Goal: Information Seeking & Learning: Learn about a topic

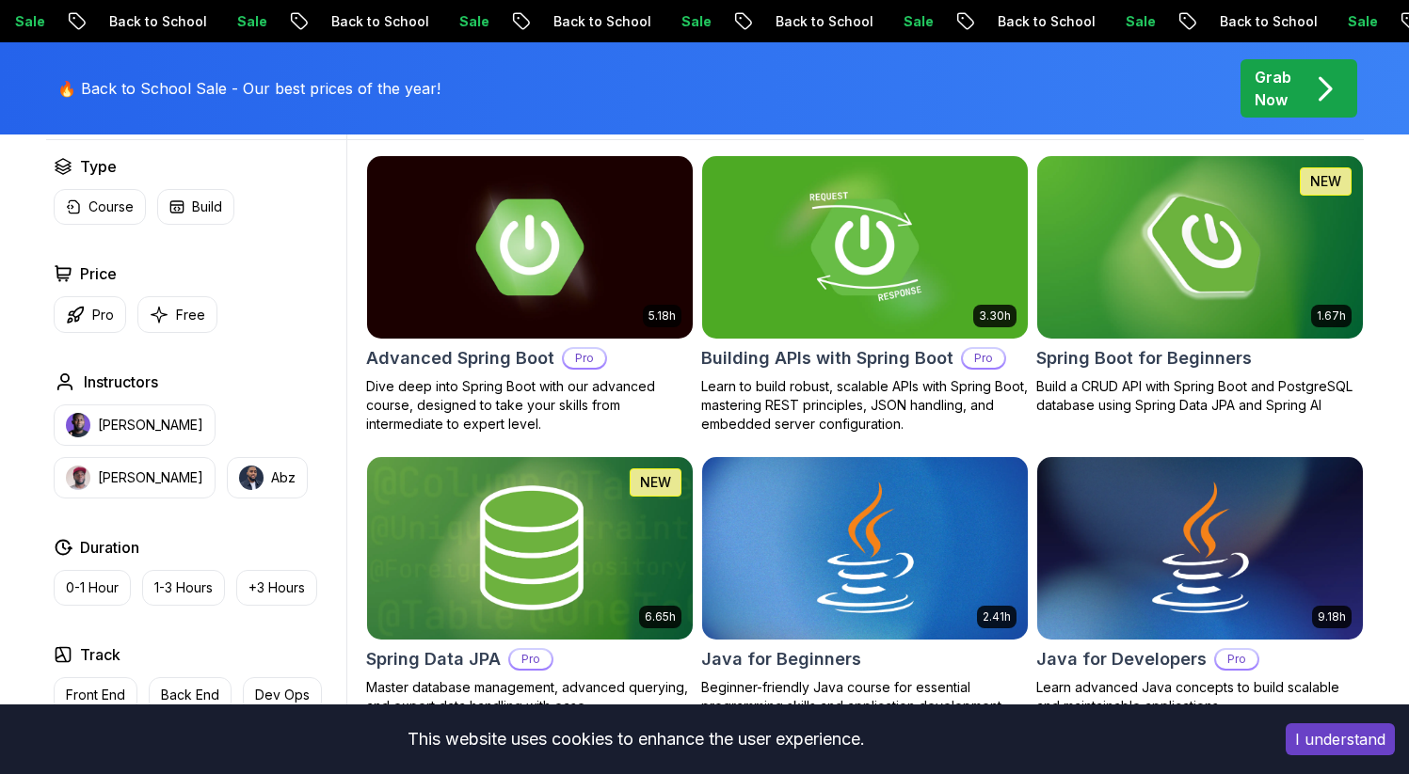
scroll to position [574, 0]
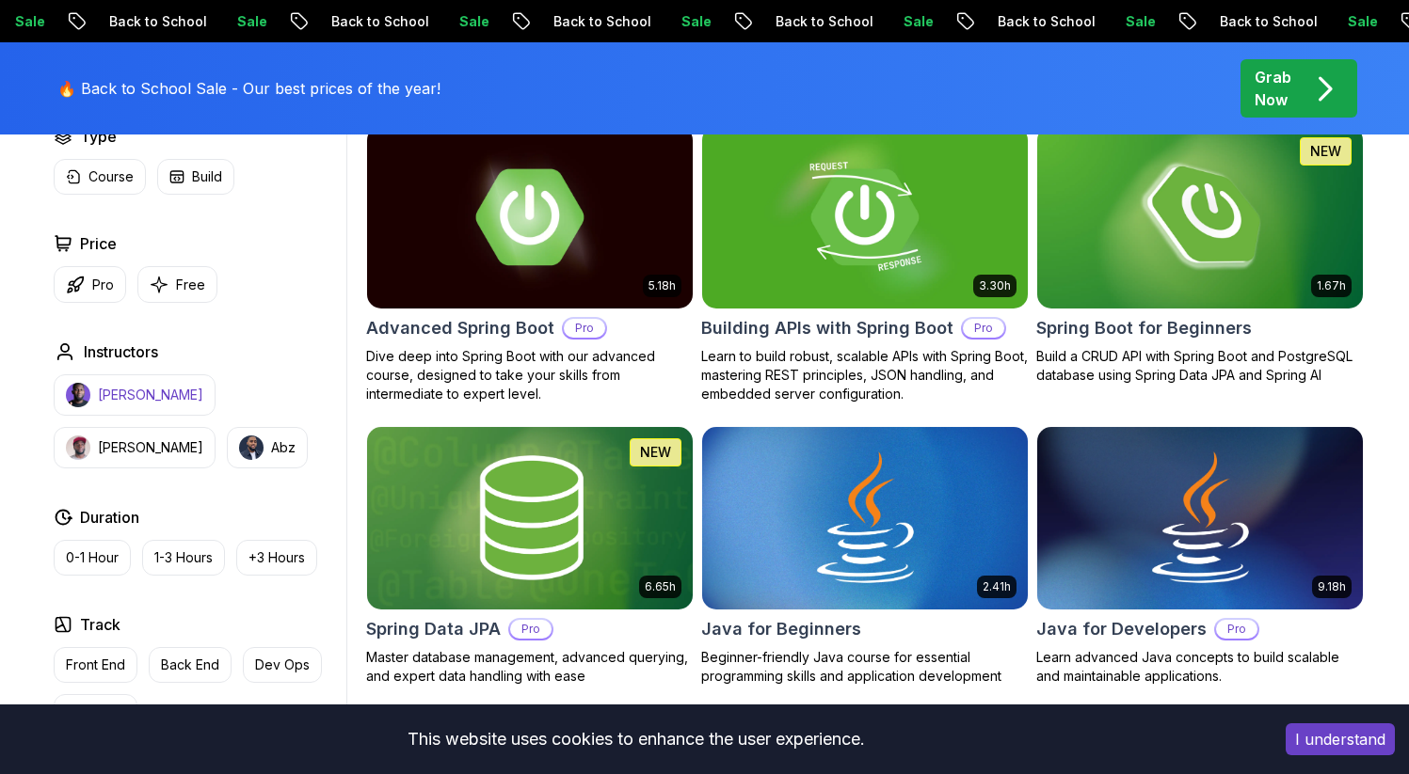
click at [133, 400] on p "[PERSON_NAME]" at bounding box center [150, 395] width 105 height 19
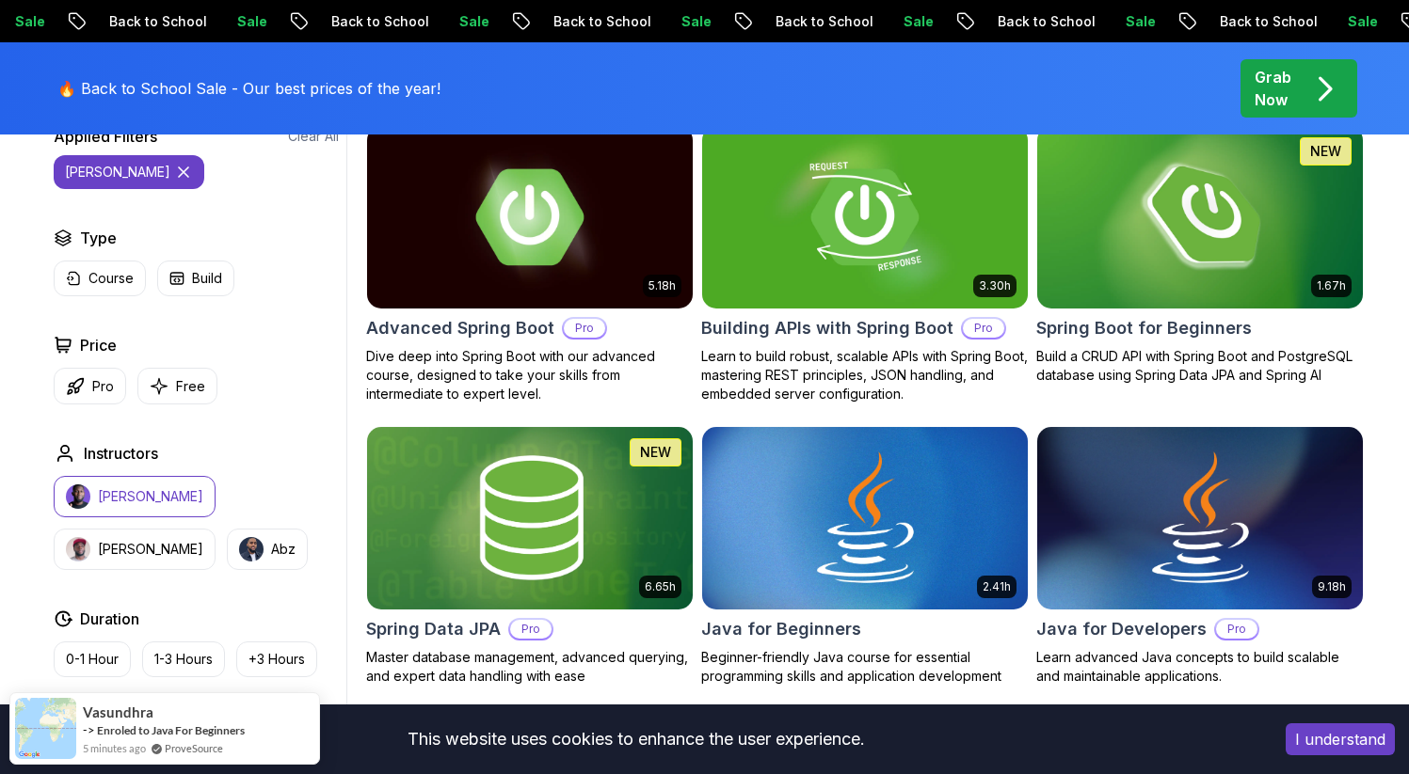
click at [132, 485] on button "[PERSON_NAME]" at bounding box center [135, 496] width 162 height 41
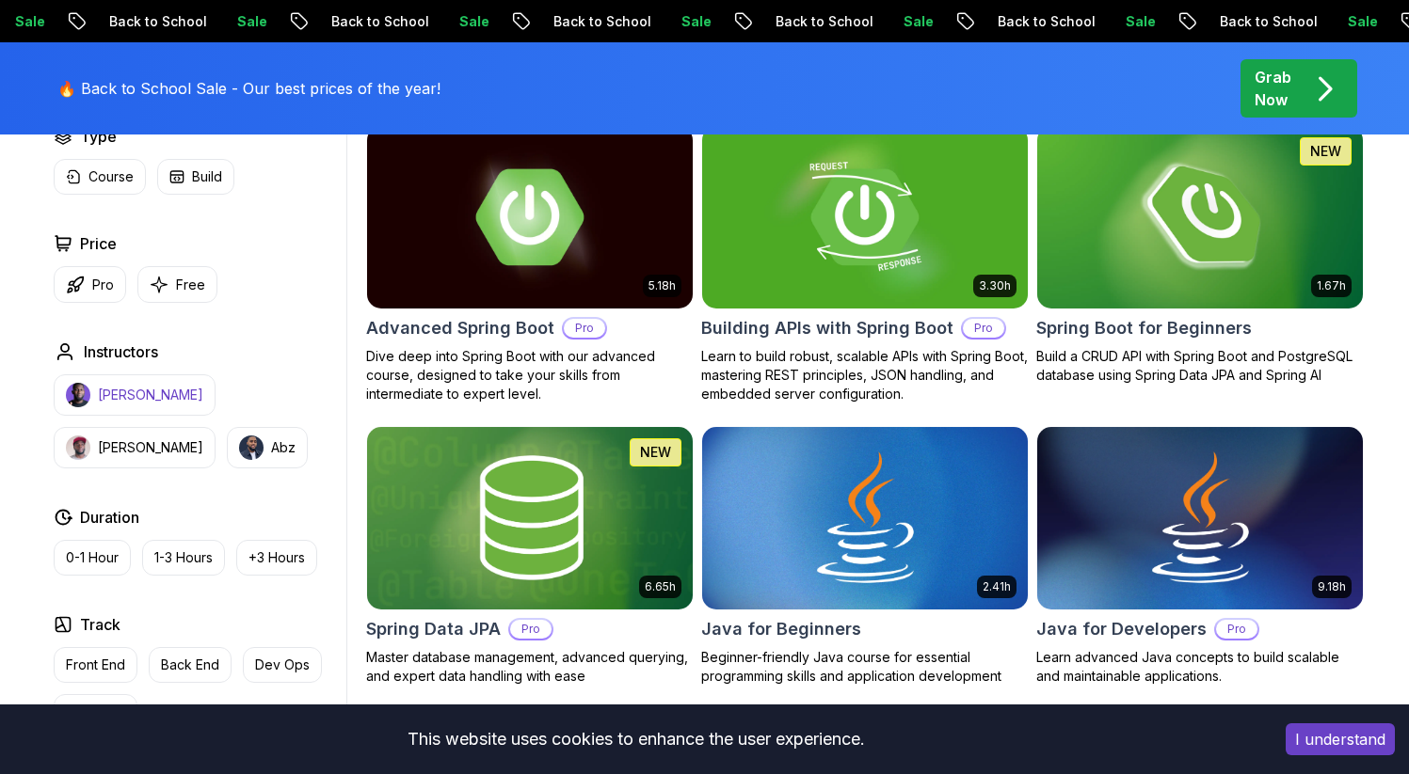
click at [124, 403] on p "[PERSON_NAME]" at bounding box center [150, 395] width 105 height 19
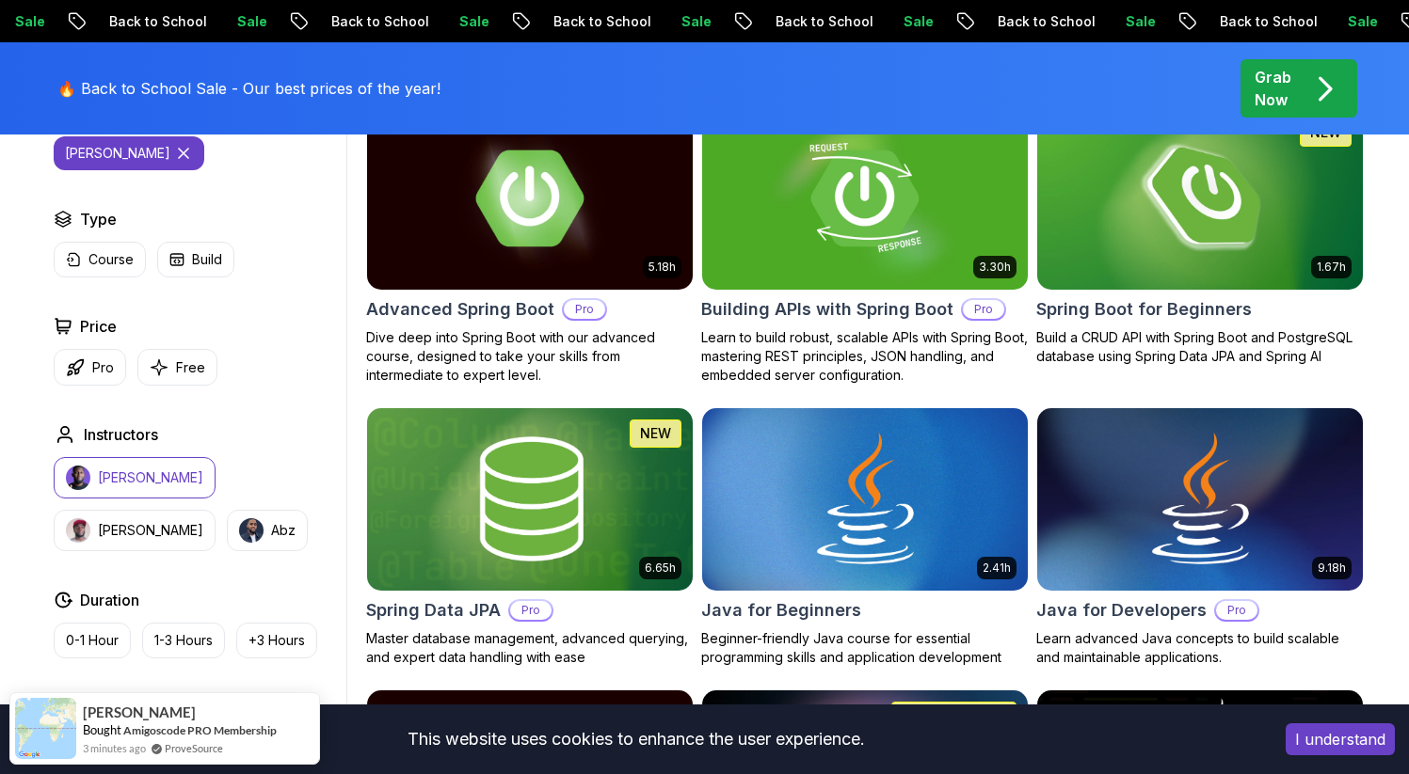
scroll to position [598, 0]
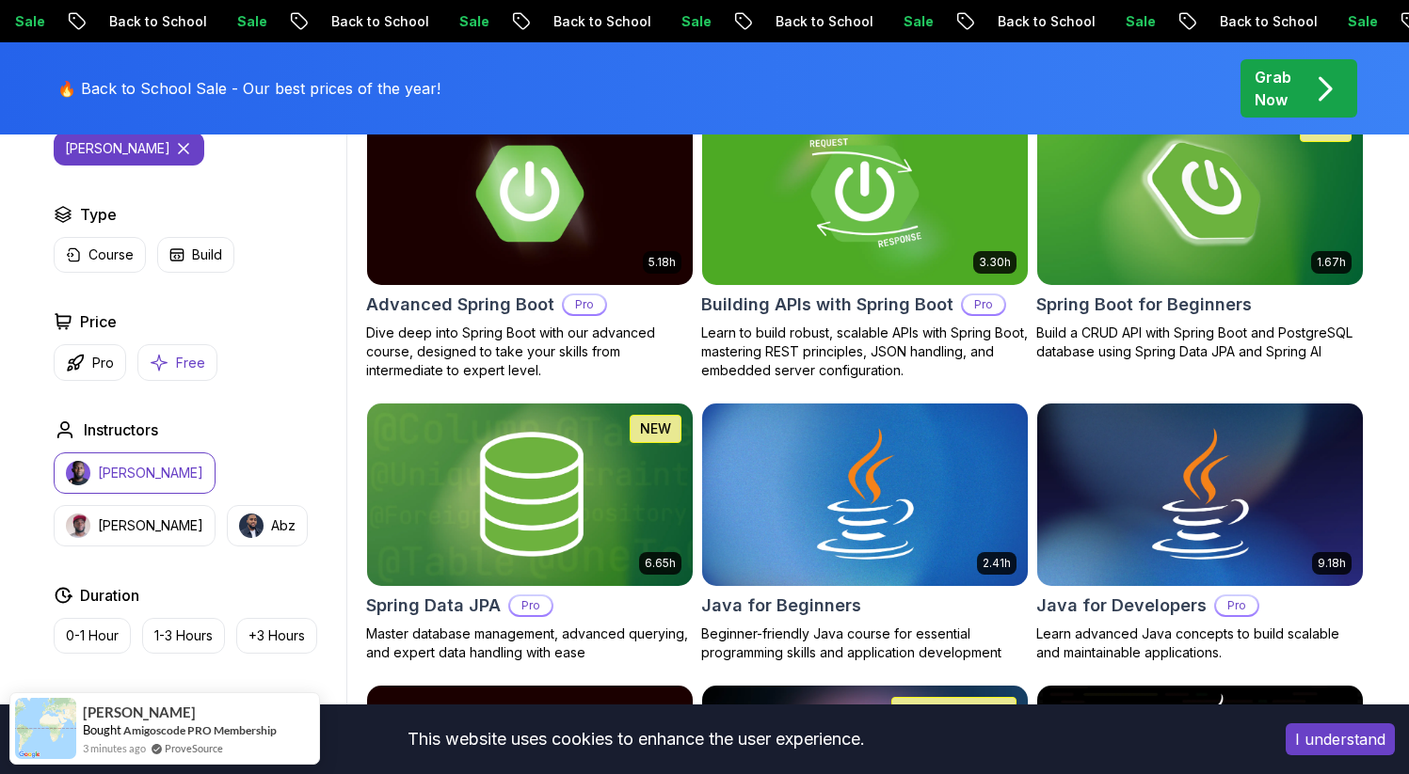
click at [191, 354] on p "Free" at bounding box center [190, 363] width 29 height 19
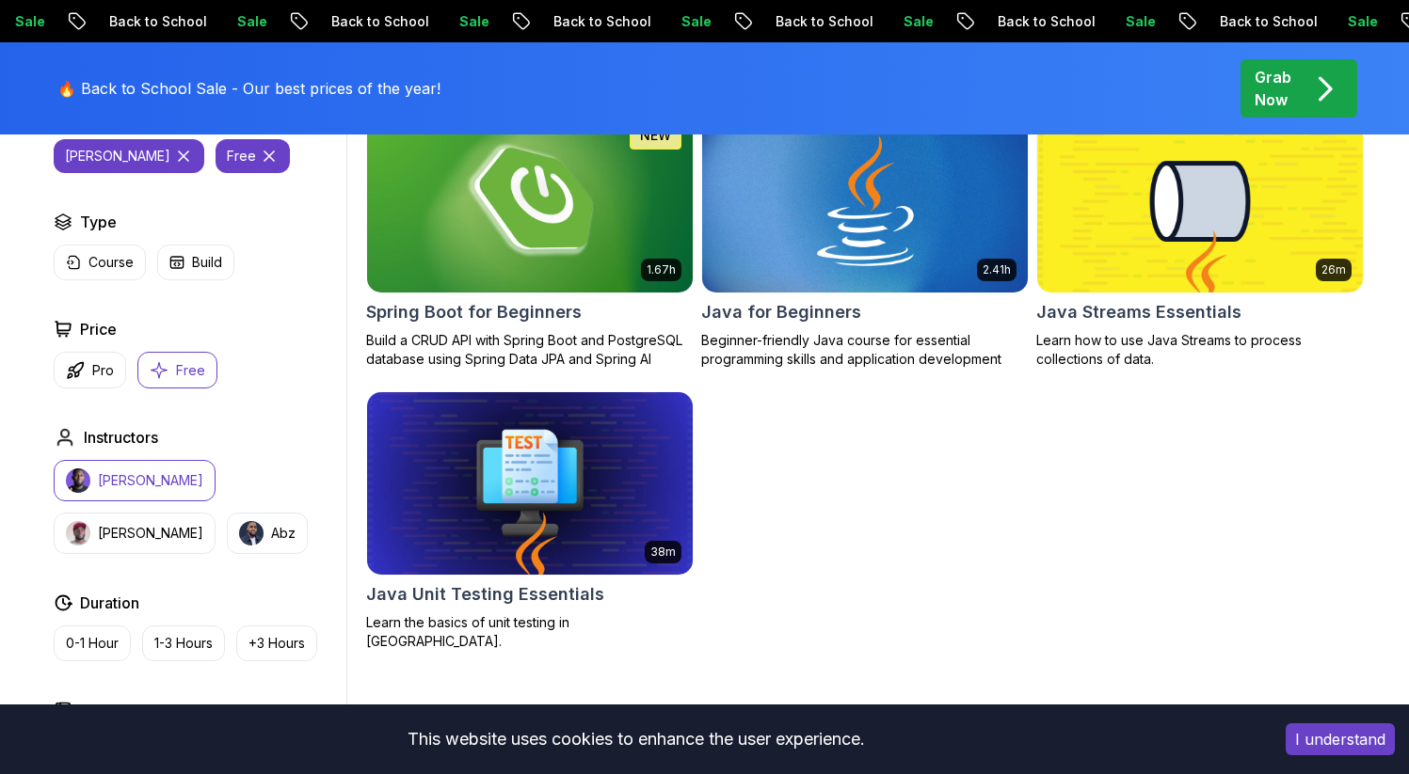
scroll to position [596, 0]
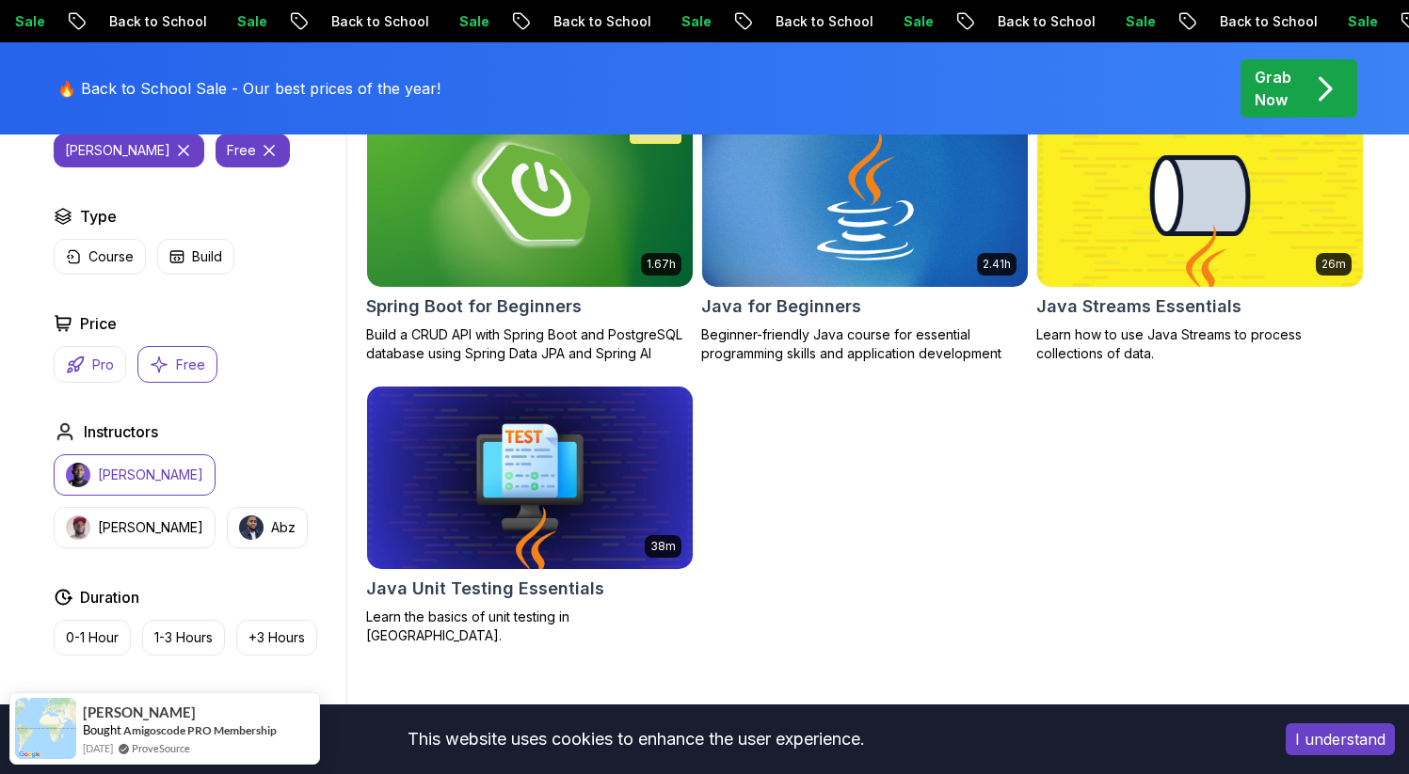
click at [104, 374] on p "Pro" at bounding box center [103, 365] width 22 height 19
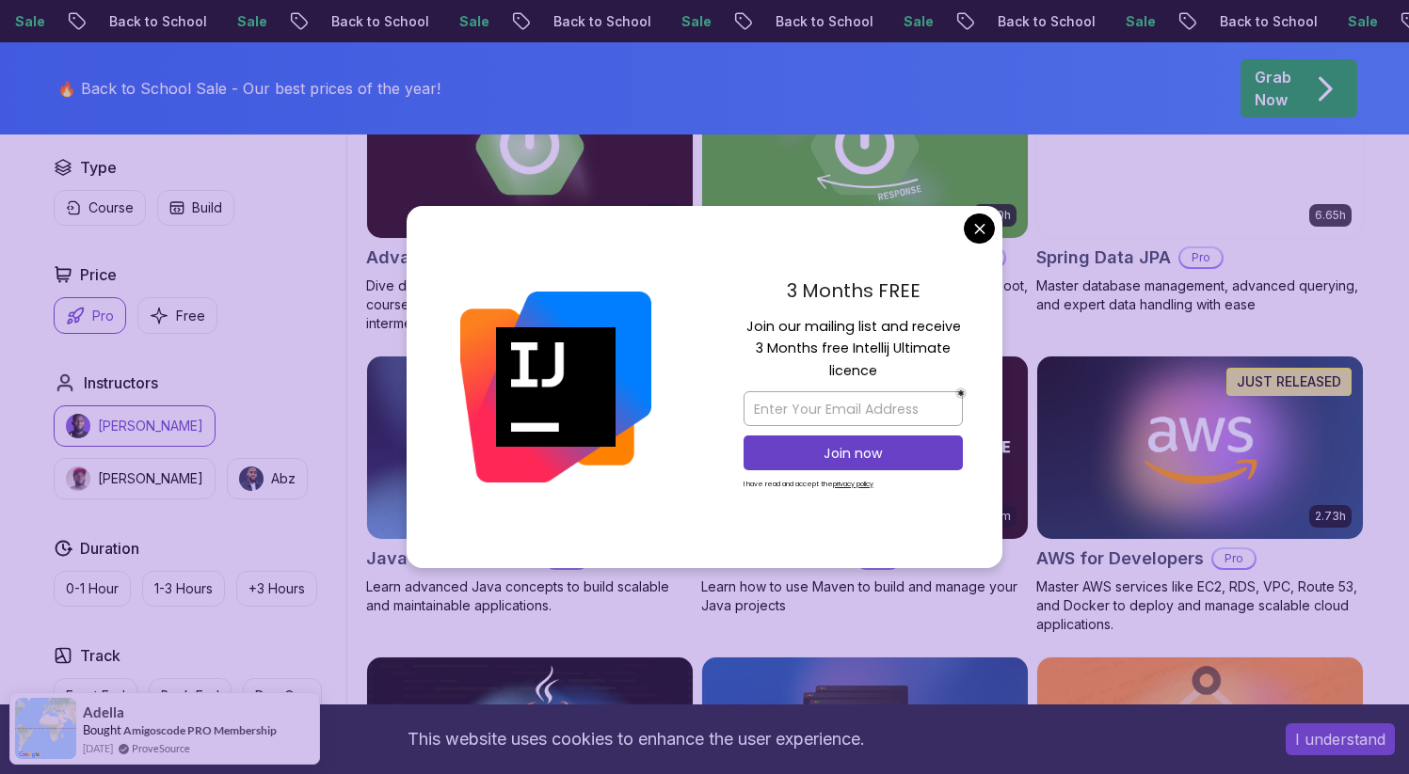
scroll to position [685, 0]
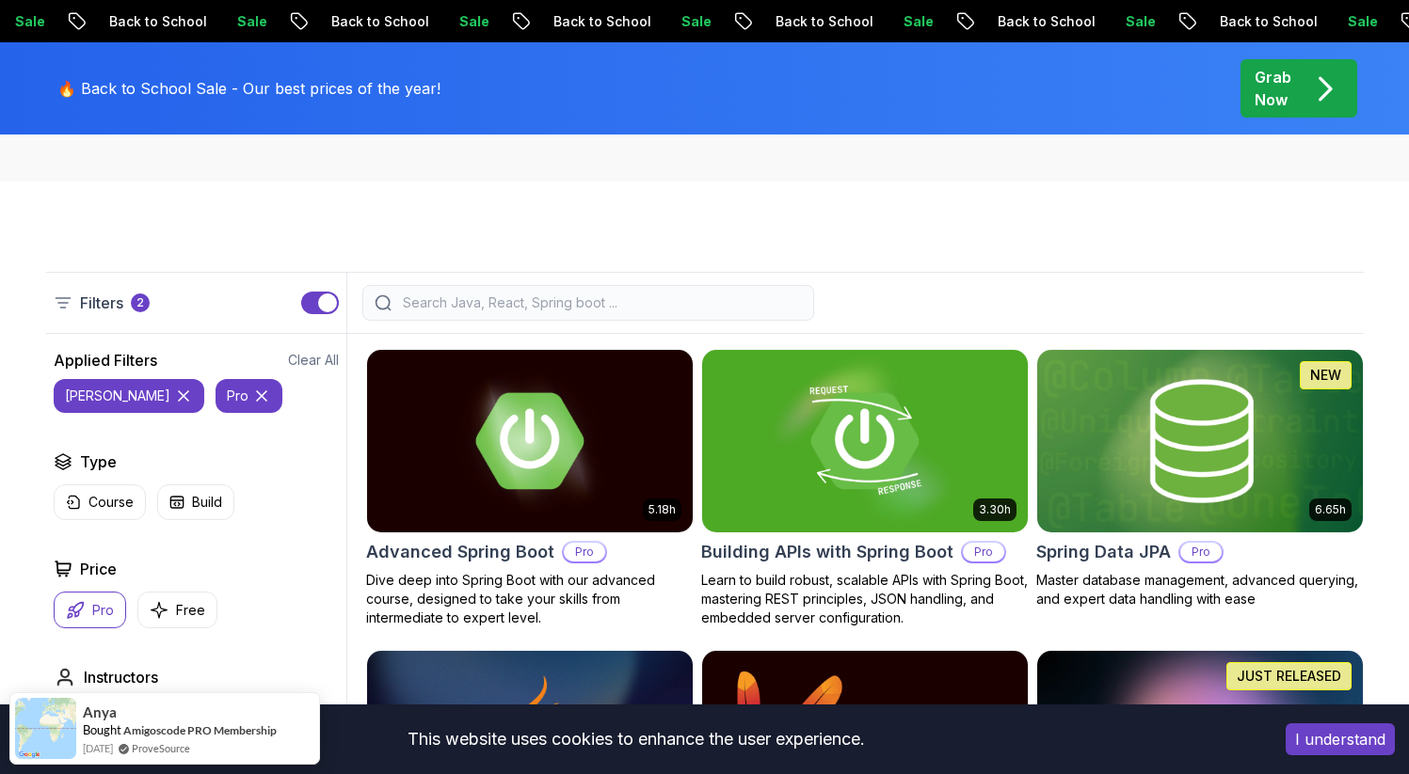
scroll to position [330, 0]
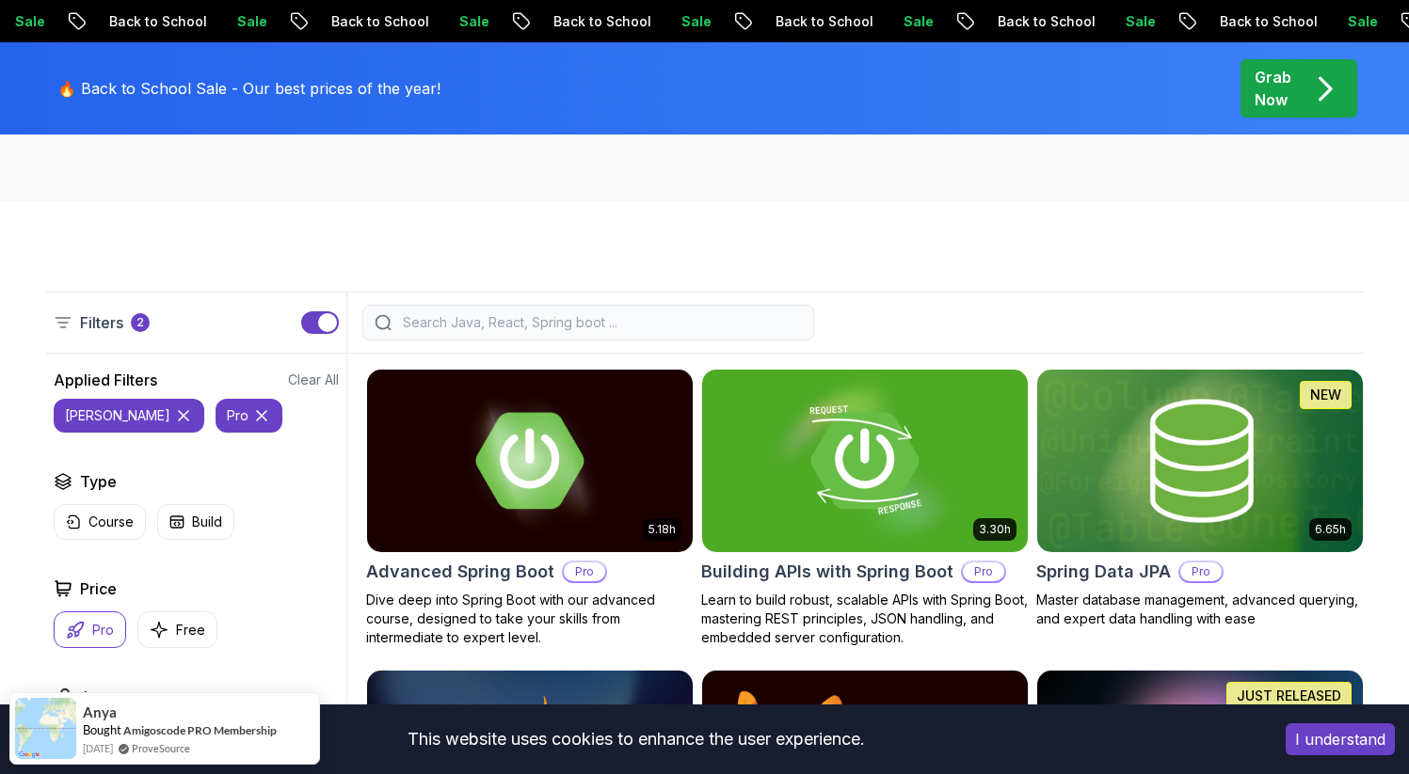
click at [179, 419] on icon at bounding box center [183, 415] width 9 height 9
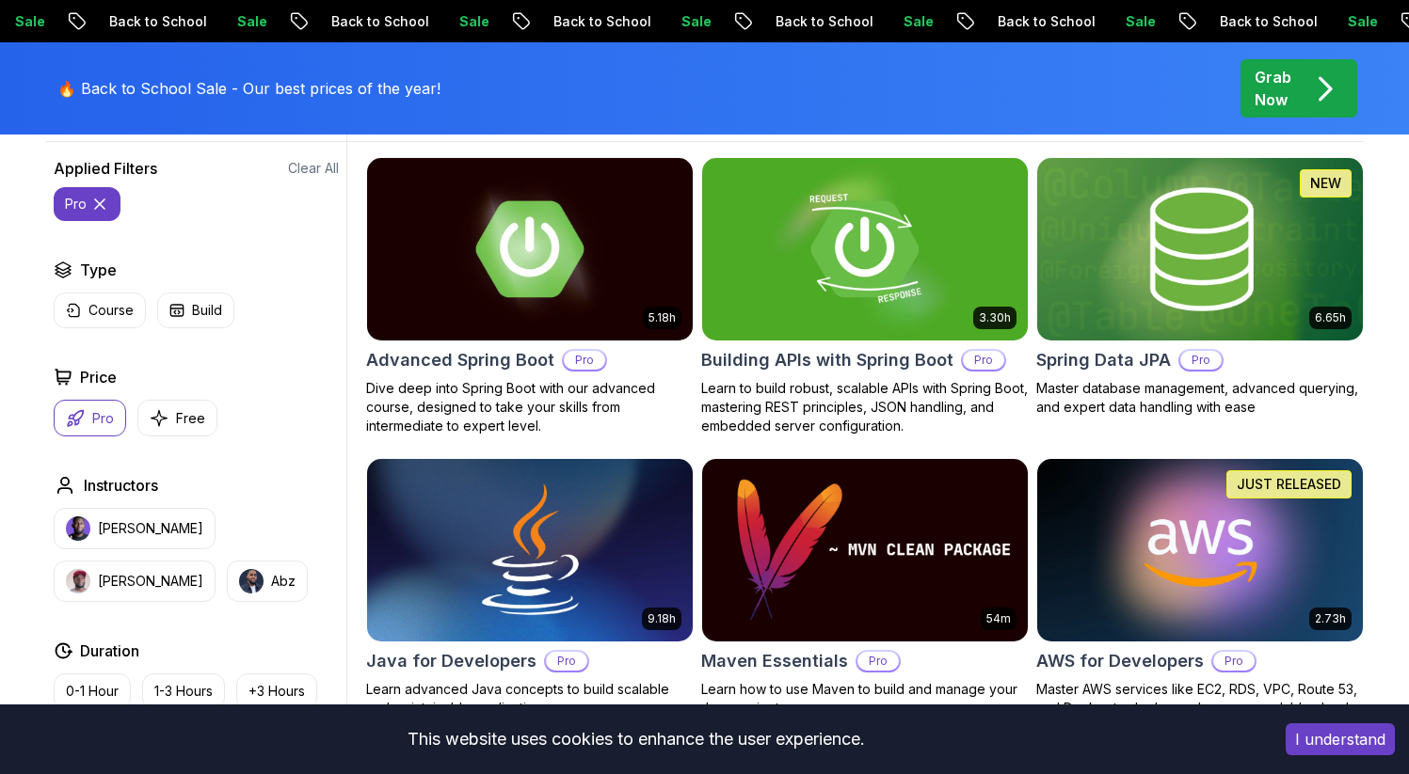
scroll to position [566, 0]
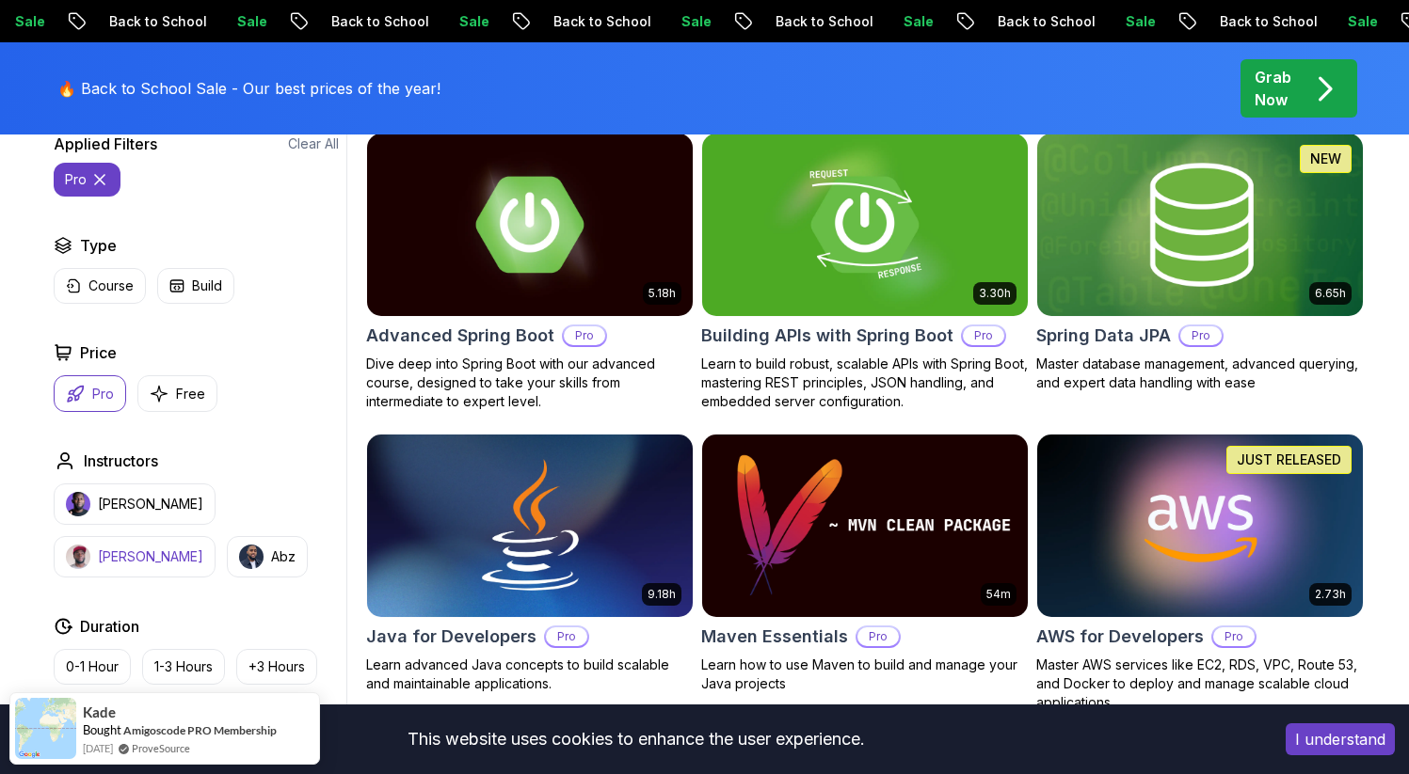
click at [203, 548] on p "[PERSON_NAME]" at bounding box center [150, 557] width 105 height 19
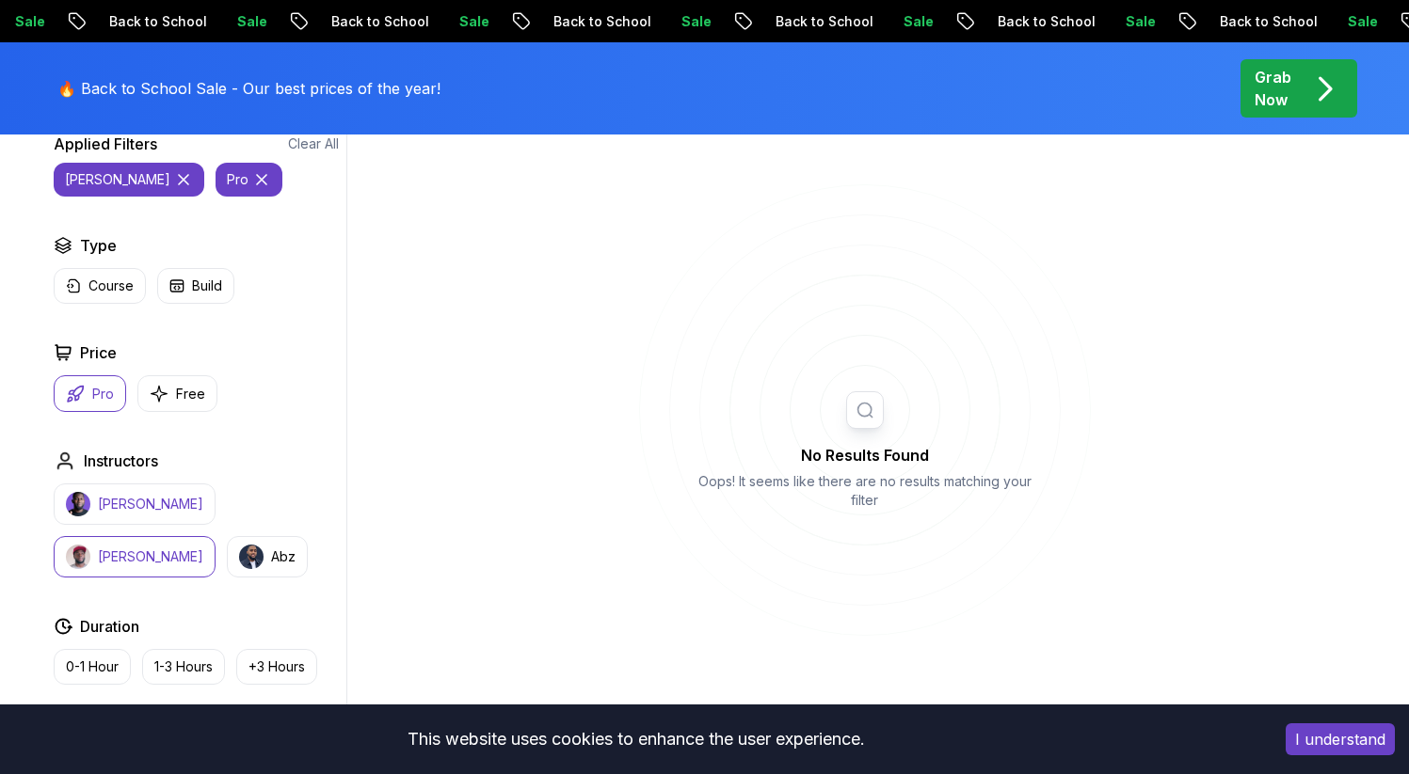
click at [150, 503] on p "[PERSON_NAME]" at bounding box center [150, 504] width 105 height 19
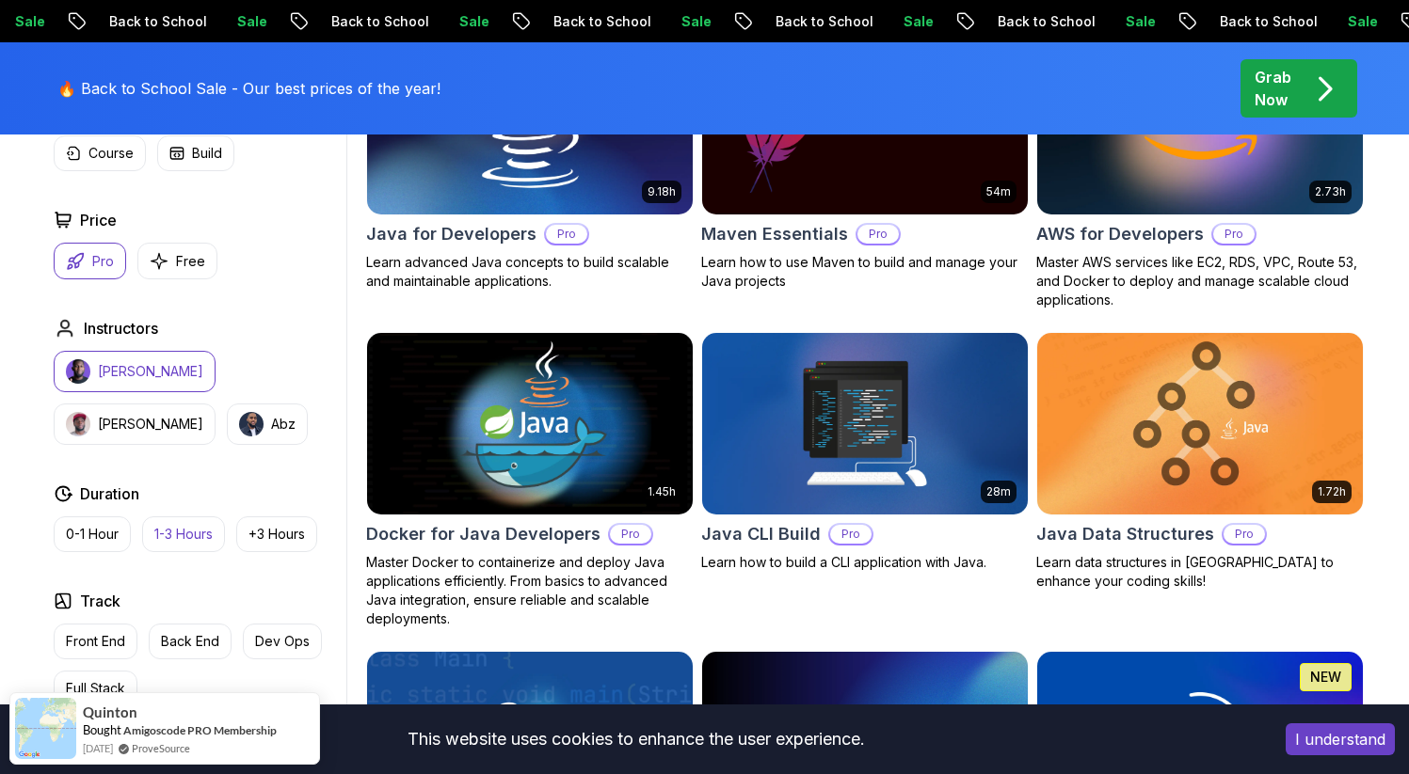
scroll to position [990, 0]
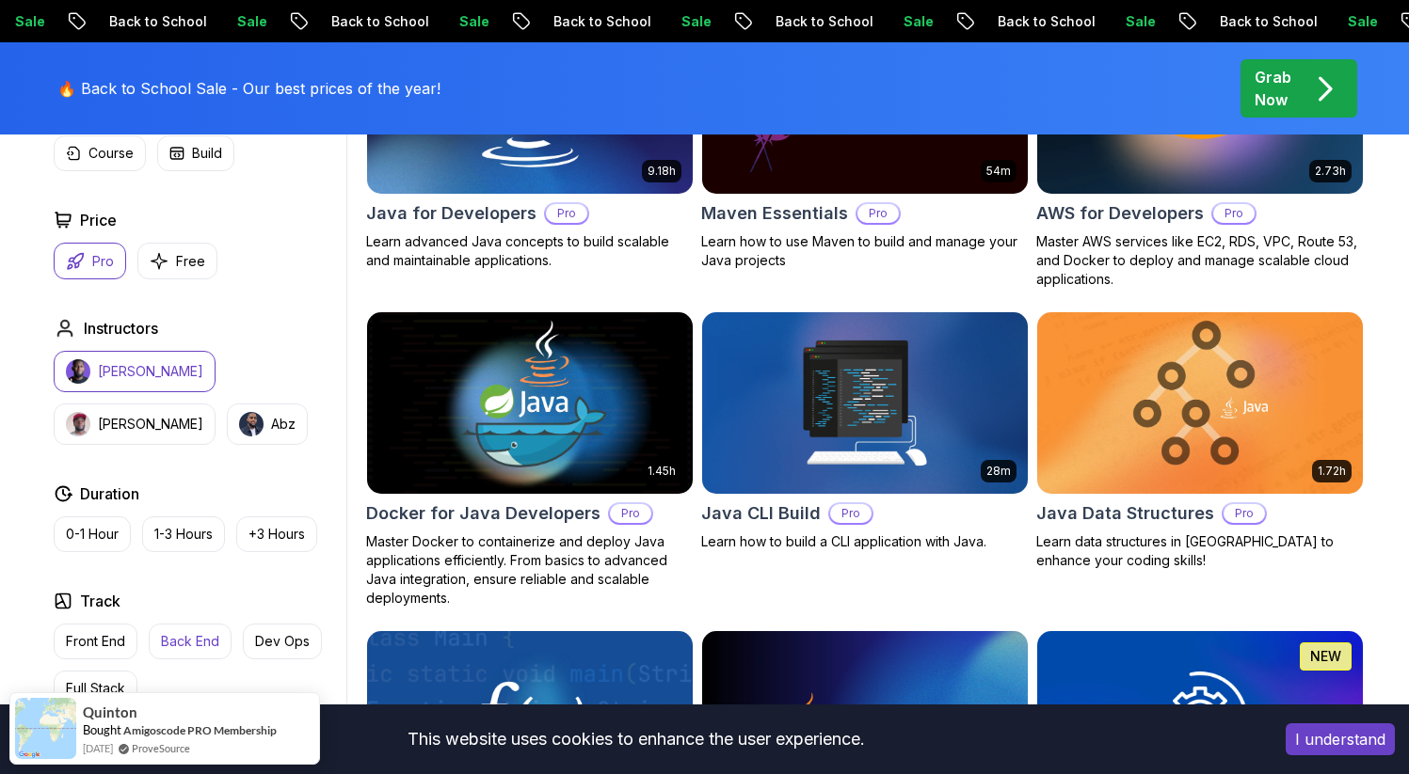
click at [194, 648] on p "Back End" at bounding box center [190, 641] width 58 height 19
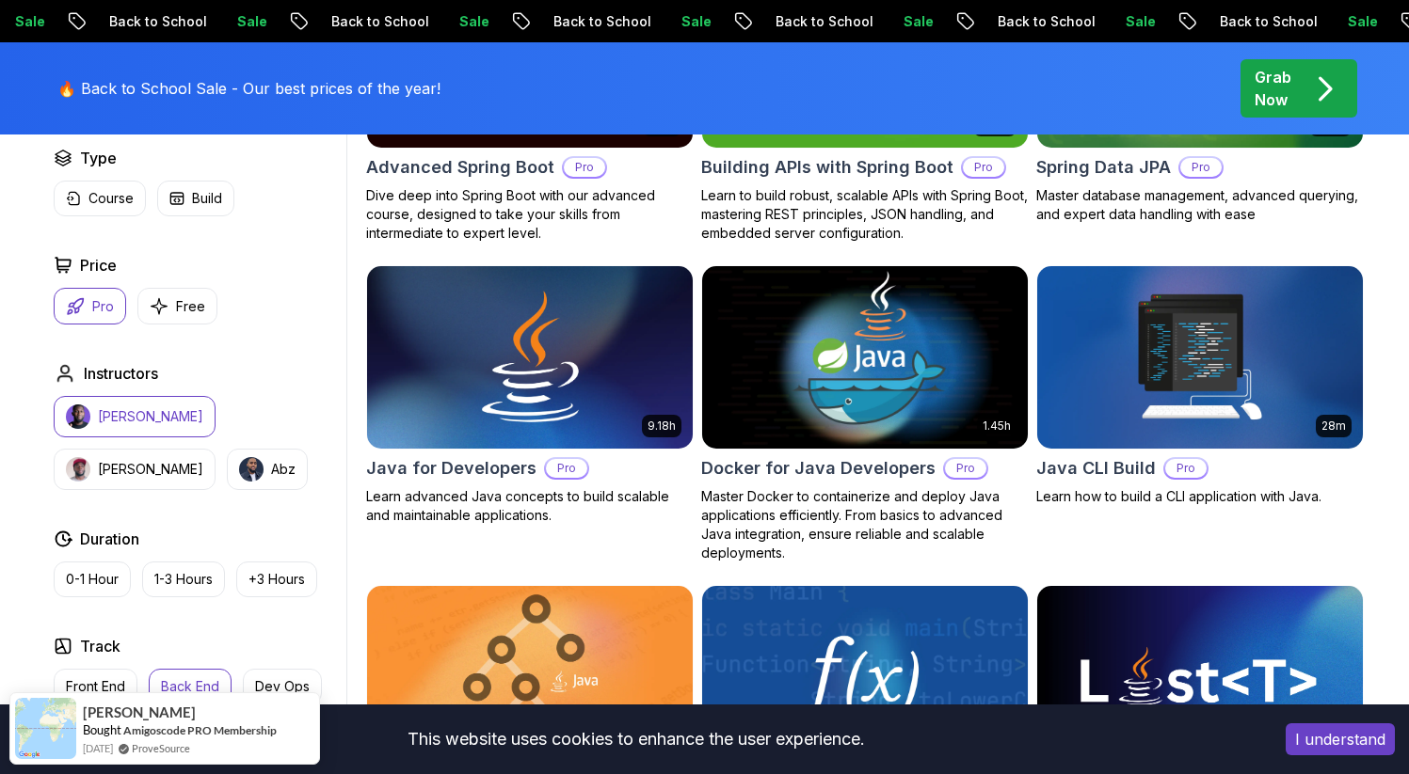
scroll to position [728, 0]
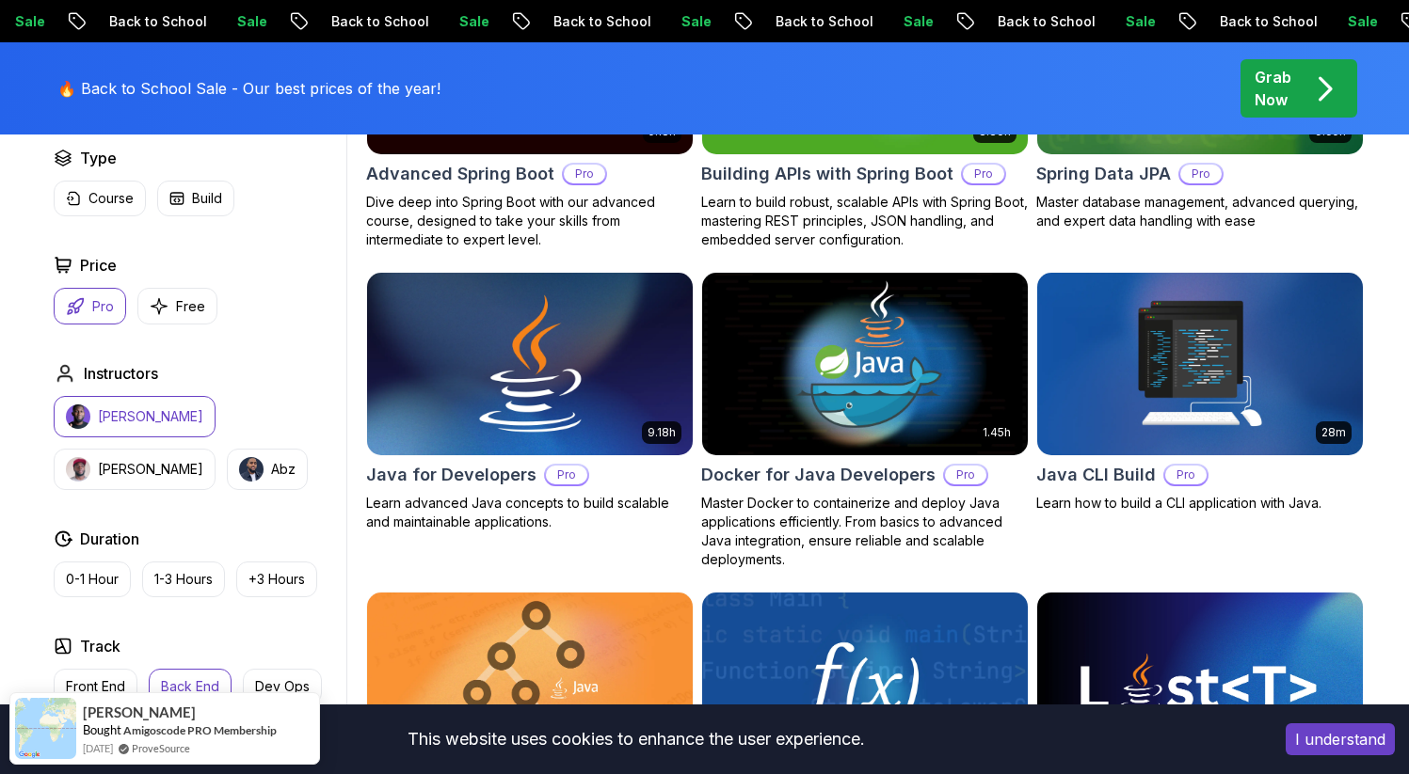
click at [578, 393] on img at bounding box center [530, 363] width 342 height 191
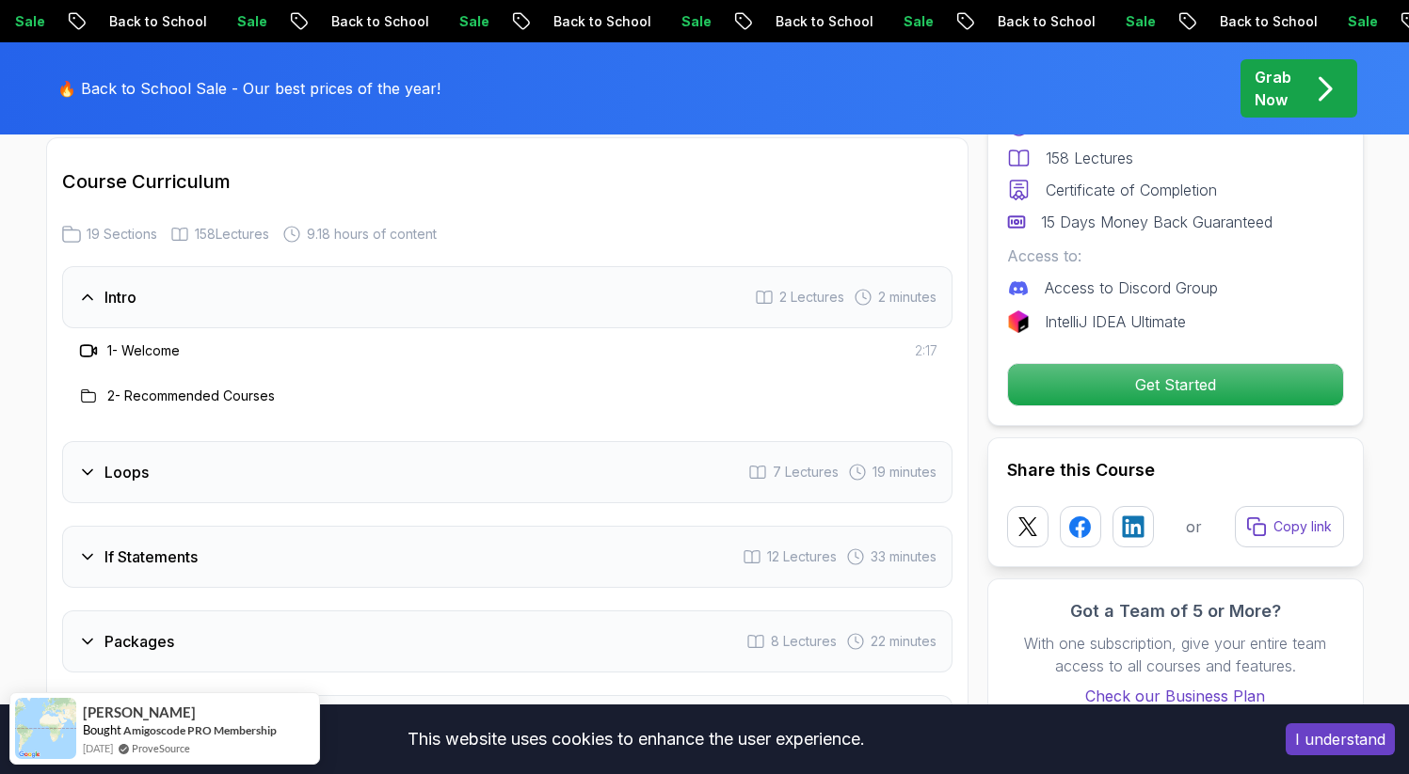
scroll to position [2443, 0]
